Goal: Navigation & Orientation: Find specific page/section

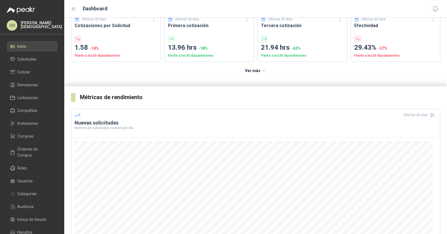
scroll to position [49, 0]
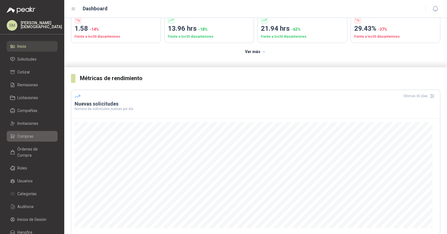
click at [28, 137] on span "Compras" at bounding box center [25, 136] width 16 height 6
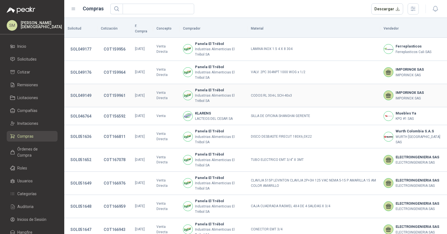
scroll to position [158, 0]
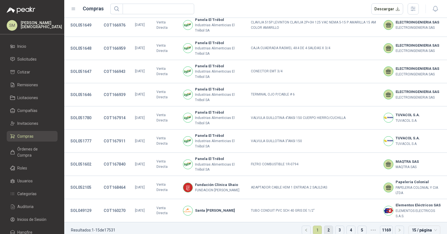
click at [325, 226] on link "2" at bounding box center [328, 230] width 8 height 8
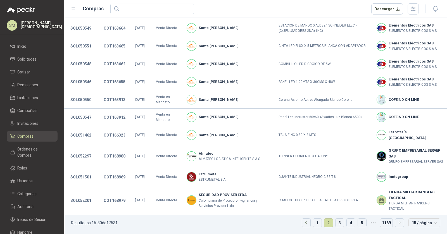
scroll to position [105, 0]
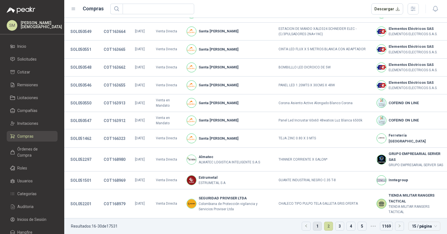
click at [313, 224] on link "1" at bounding box center [317, 226] width 8 height 8
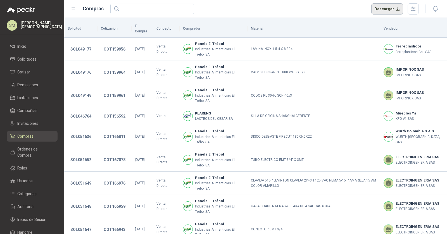
click at [396, 9] on button "Descargar" at bounding box center [387, 8] width 32 height 11
click at [32, 56] on span "Solicitudes" at bounding box center [26, 59] width 19 height 6
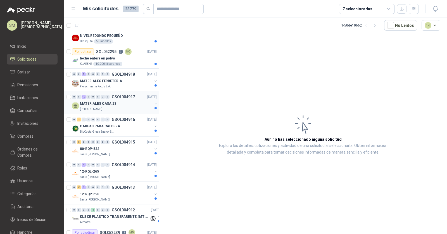
scroll to position [213, 0]
click at [117, 85] on div "Fleischmann Foods S.A." at bounding box center [116, 87] width 72 height 4
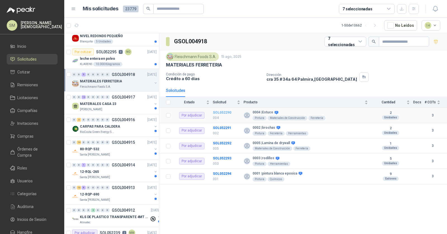
click at [219, 112] on b "SOL052290" at bounding box center [222, 113] width 18 height 4
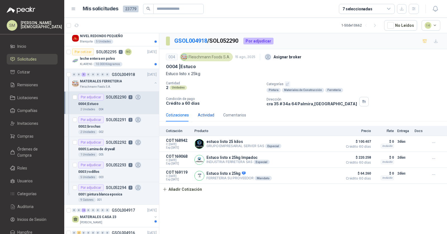
click at [203, 115] on div "Actividad" at bounding box center [206, 115] width 16 height 6
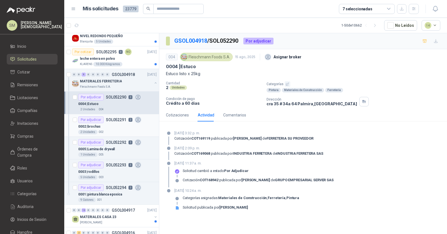
click at [100, 120] on div "Por adjudicar" at bounding box center [90, 119] width 25 height 7
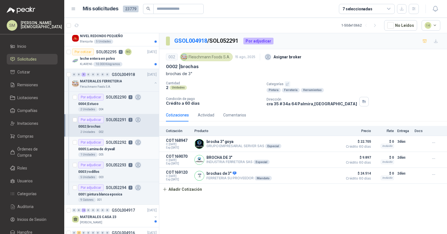
click at [114, 153] on div "1 Unidades 005" at bounding box center [117, 155] width 79 height 4
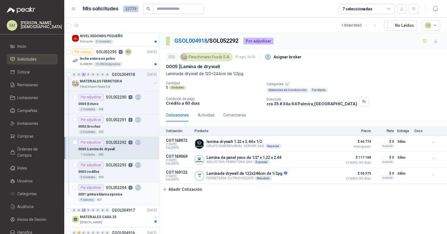
click at [116, 192] on p "0001 | pintura blanca epoxica" at bounding box center [100, 194] width 44 height 5
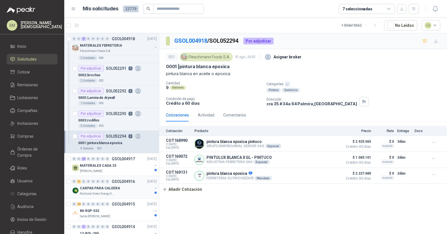
scroll to position [263, 0]
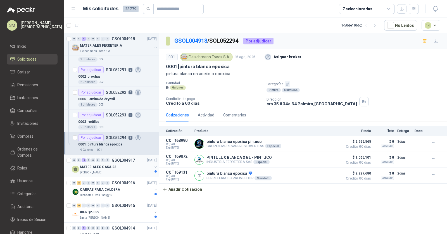
click at [109, 165] on p "MATERIALES CASA 23" at bounding box center [98, 167] width 36 height 5
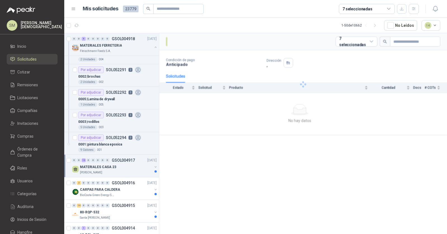
click at [126, 165] on div "MATERIALES CASA 23" at bounding box center [116, 167] width 72 height 7
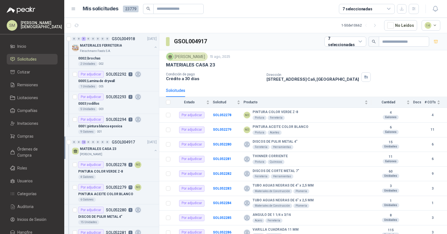
scroll to position [300, 0]
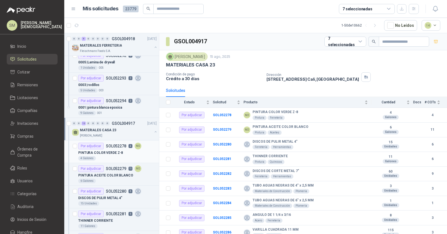
click at [115, 156] on div "4 Galones" at bounding box center [117, 158] width 79 height 4
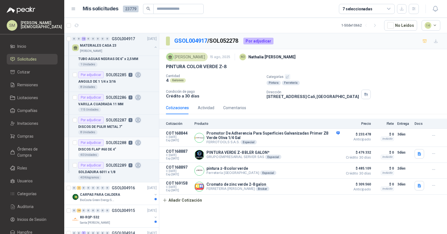
scroll to position [475, 0]
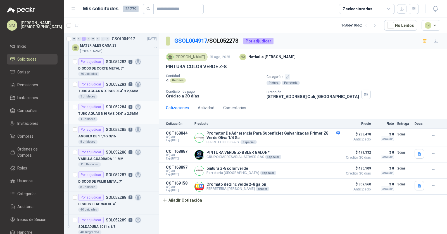
click at [116, 105] on p "SOL052284" at bounding box center [116, 107] width 20 height 4
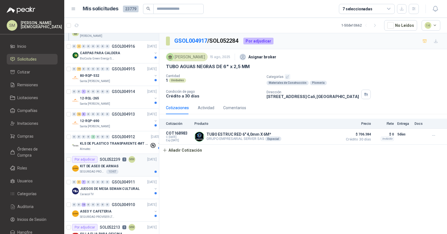
scroll to position [672, 0]
click at [33, 137] on li "Compras" at bounding box center [32, 136] width 44 height 6
